Goal: Information Seeking & Learning: Understand process/instructions

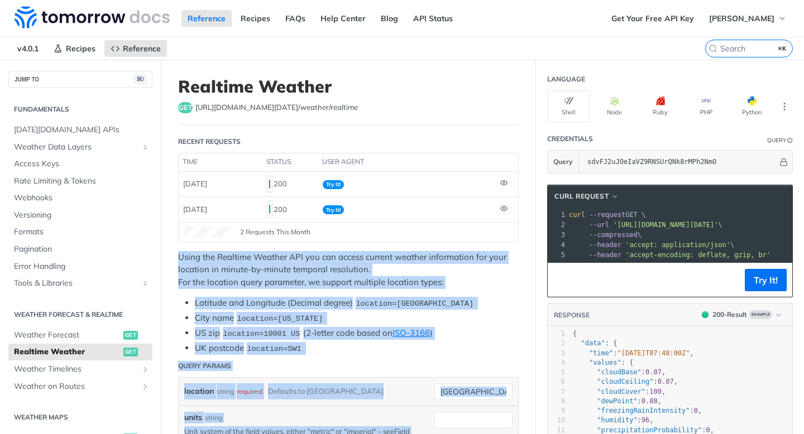
scroll to position [0, 242]
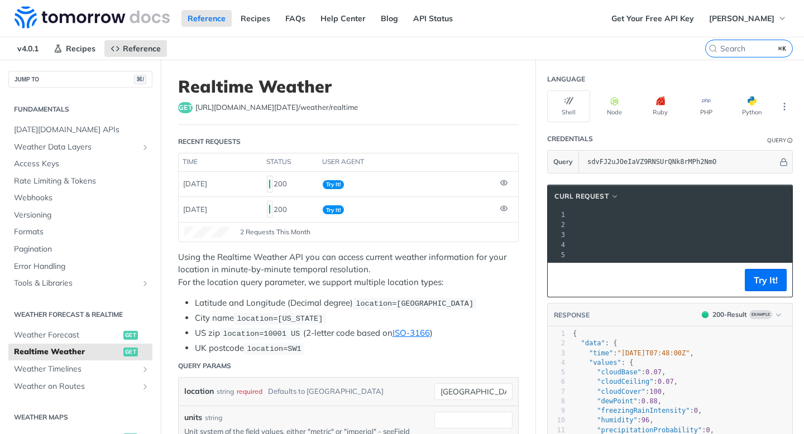
click at [476, 223] on span "'[URL][DOMAIN_NAME][DATE]'" at bounding box center [423, 225] width 105 height 8
drag, startPoint x: 697, startPoint y: 226, endPoint x: 669, endPoint y: 226, distance: 27.4
click at [556, 226] on span "'[URL][DOMAIN_NAME][DATE]'" at bounding box center [503, 225] width 105 height 8
click at [690, 220] on pre "--url '[URL][DOMAIN_NAME][DATE]' \" at bounding box center [639, 225] width 468 height 10
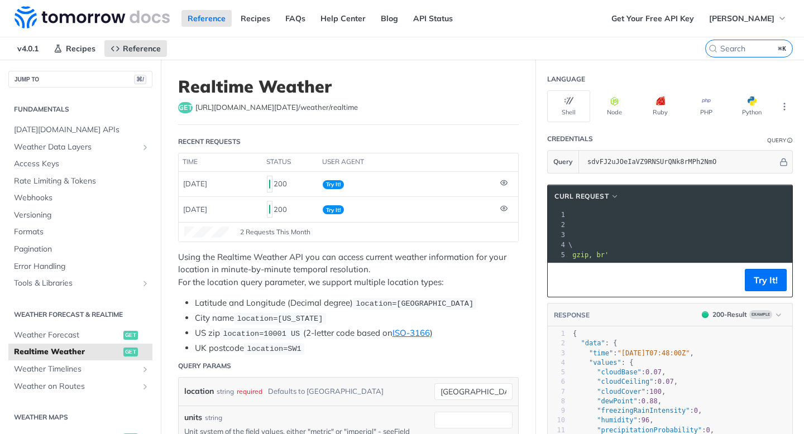
drag, startPoint x: 699, startPoint y: 225, endPoint x: 679, endPoint y: 226, distance: 20.1
click at [556, 225] on span "'[URL][DOMAIN_NAME][DATE]'" at bounding box center [503, 225] width 105 height 8
click at [556, 226] on span "'[URL][DOMAIN_NAME][DATE]'" at bounding box center [503, 225] width 105 height 8
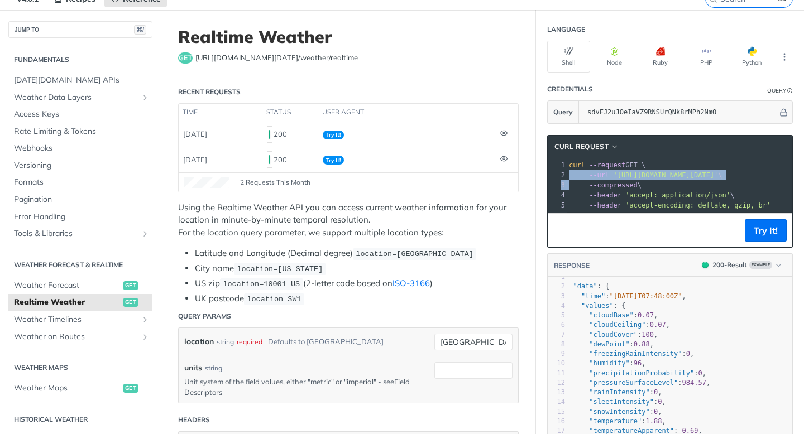
scroll to position [0, 0]
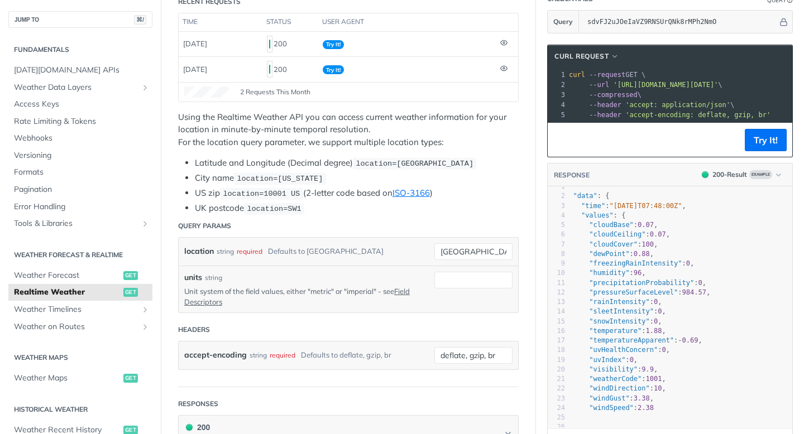
click at [616, 332] on span ""temperature"" at bounding box center [615, 331] width 52 height 8
type textarea "temperature"
click at [616, 332] on span ""temperature"" at bounding box center [615, 331] width 52 height 8
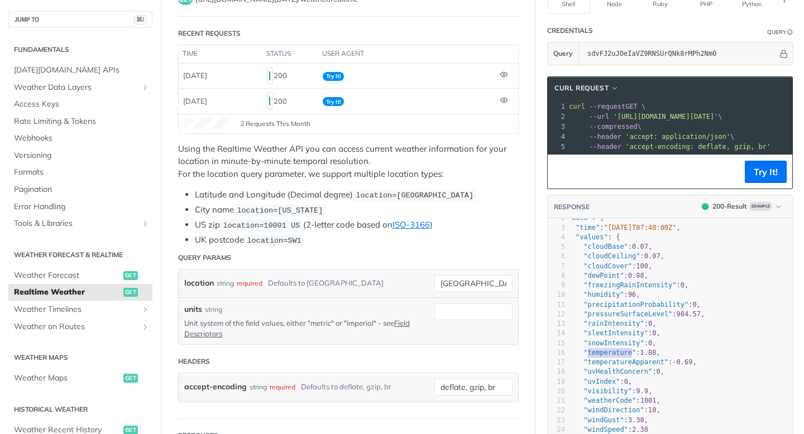
scroll to position [78, 0]
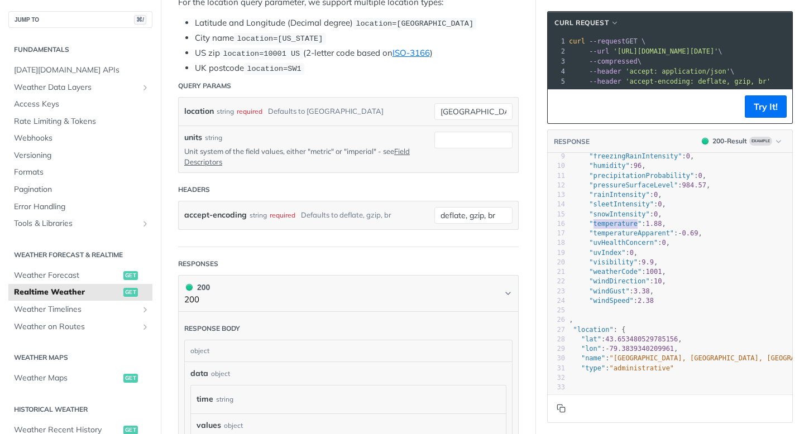
click at [554, 408] on button "Copy to clipboard" at bounding box center [561, 408] width 16 height 17
